Goal: Information Seeking & Learning: Compare options

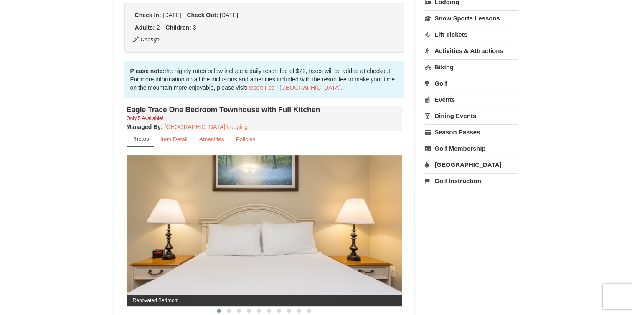
scroll to position [209, 0]
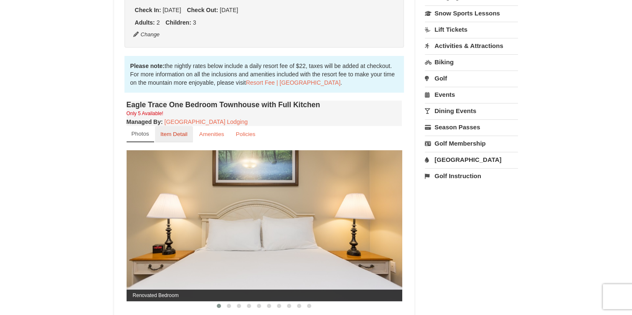
drag, startPoint x: 177, startPoint y: 132, endPoint x: 191, endPoint y: 136, distance: 15.1
click at [177, 132] on small "Item Detail" at bounding box center [173, 134] width 27 height 6
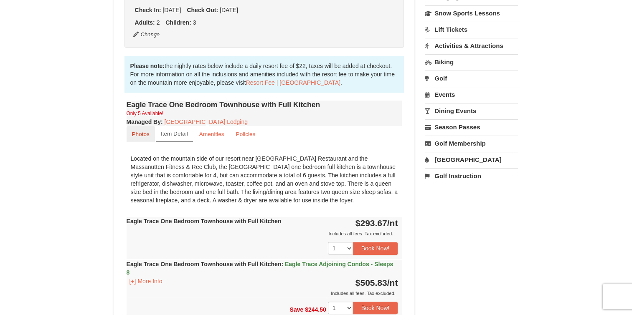
click at [137, 132] on small "Photos" at bounding box center [141, 134] width 18 height 6
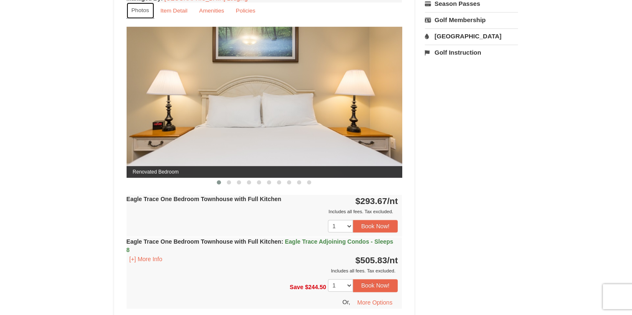
scroll to position [334, 0]
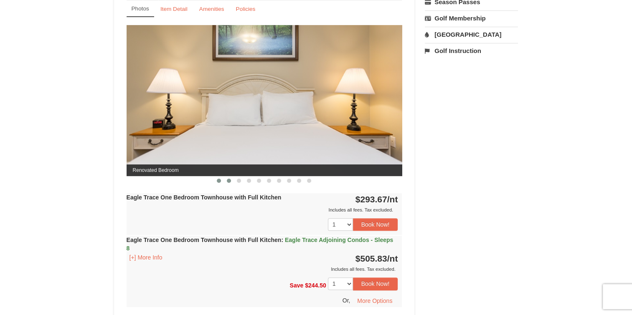
click at [228, 177] on button at bounding box center [229, 181] width 10 height 8
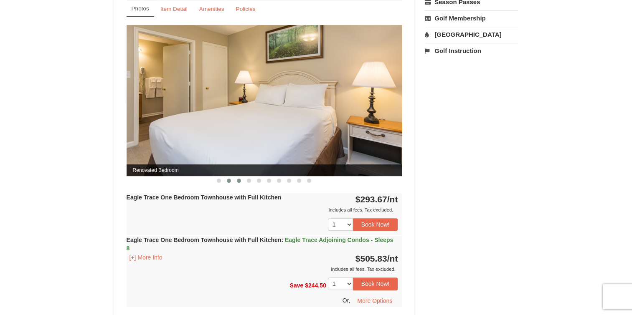
click at [242, 182] on button at bounding box center [239, 181] width 10 height 8
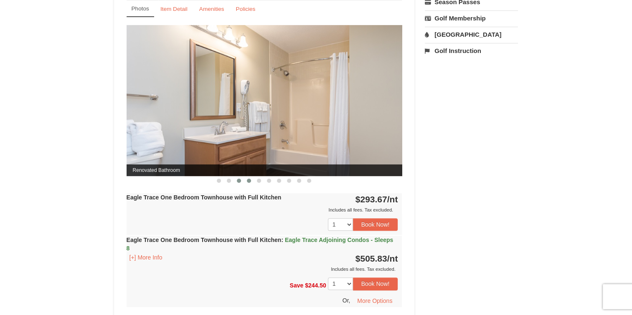
click at [249, 181] on span at bounding box center [249, 181] width 4 height 4
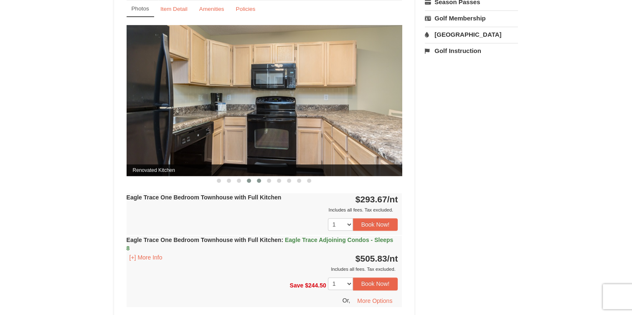
click at [257, 180] on span at bounding box center [259, 181] width 4 height 4
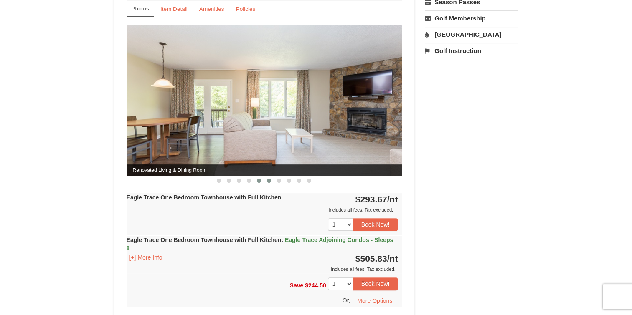
click at [269, 179] on span at bounding box center [269, 181] width 4 height 4
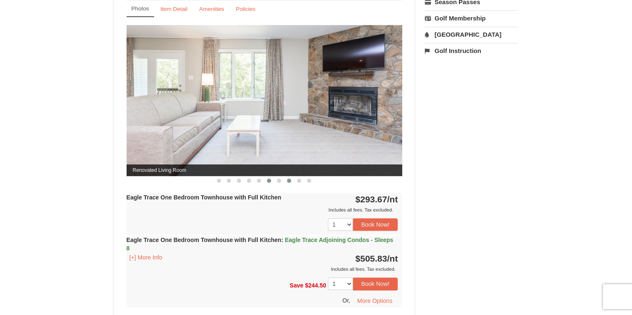
click at [287, 182] on button at bounding box center [289, 181] width 10 height 8
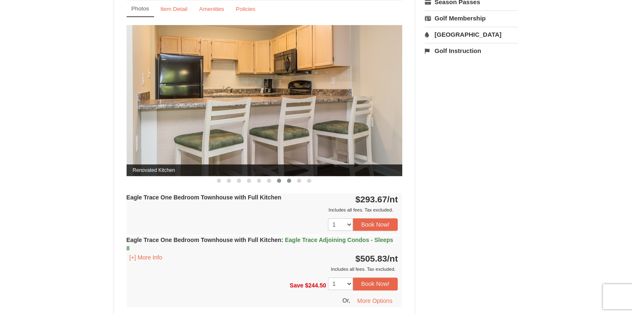
click at [280, 182] on button at bounding box center [279, 181] width 10 height 8
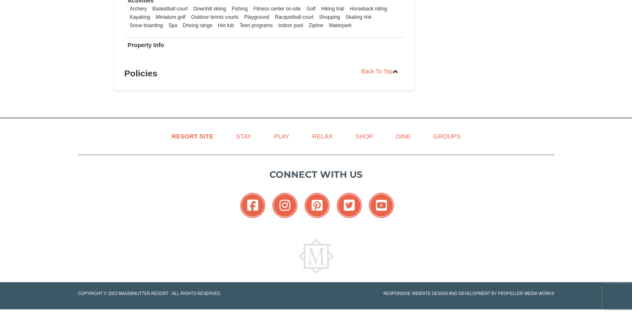
scroll to position [900, 0]
